Goal: Book appointment/travel/reservation

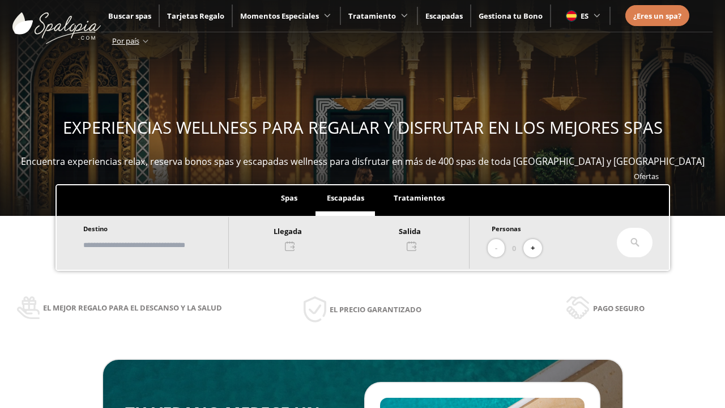
click at [160, 245] on input "text" at bounding box center [150, 245] width 141 height 20
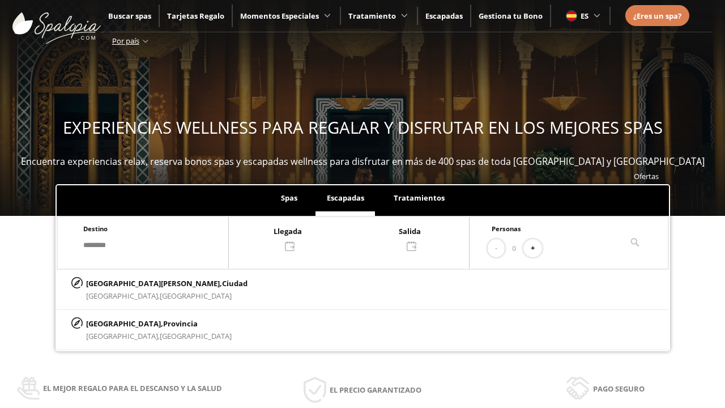
click at [360, 237] on div at bounding box center [349, 237] width 240 height 27
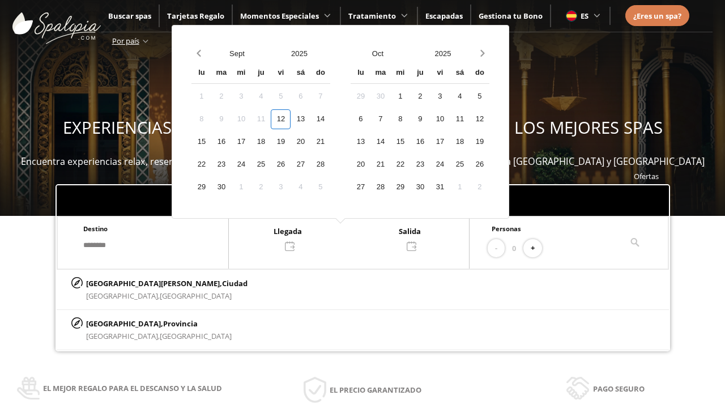
click at [330, 119] on div "14" at bounding box center [320, 119] width 20 height 20
click at [211, 142] on div "15" at bounding box center [201, 142] width 20 height 20
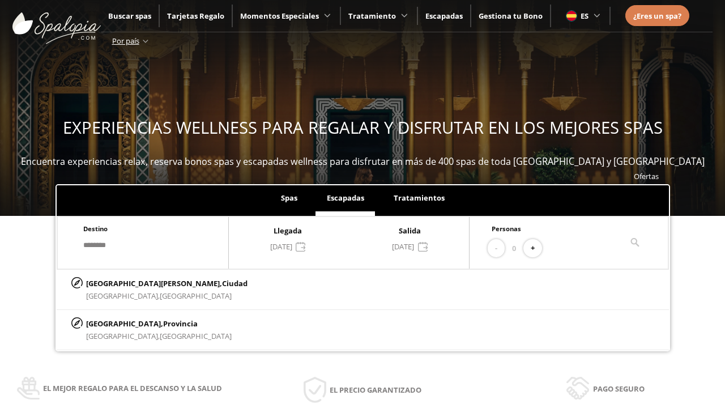
click at [536, 248] on button "+" at bounding box center [532, 248] width 19 height 19
click at [142, 282] on p "[GEOGRAPHIC_DATA][PERSON_NAME], [GEOGRAPHIC_DATA]" at bounding box center [166, 283] width 161 height 12
type input "**********"
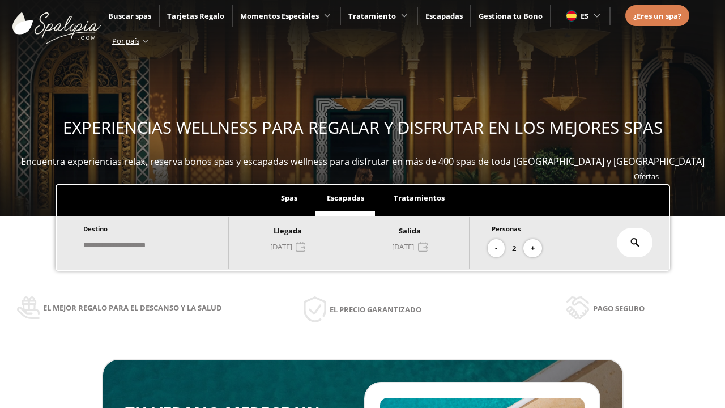
click at [635, 242] on icon at bounding box center [634, 242] width 9 height 9
